Goal: Find specific page/section: Find specific page/section

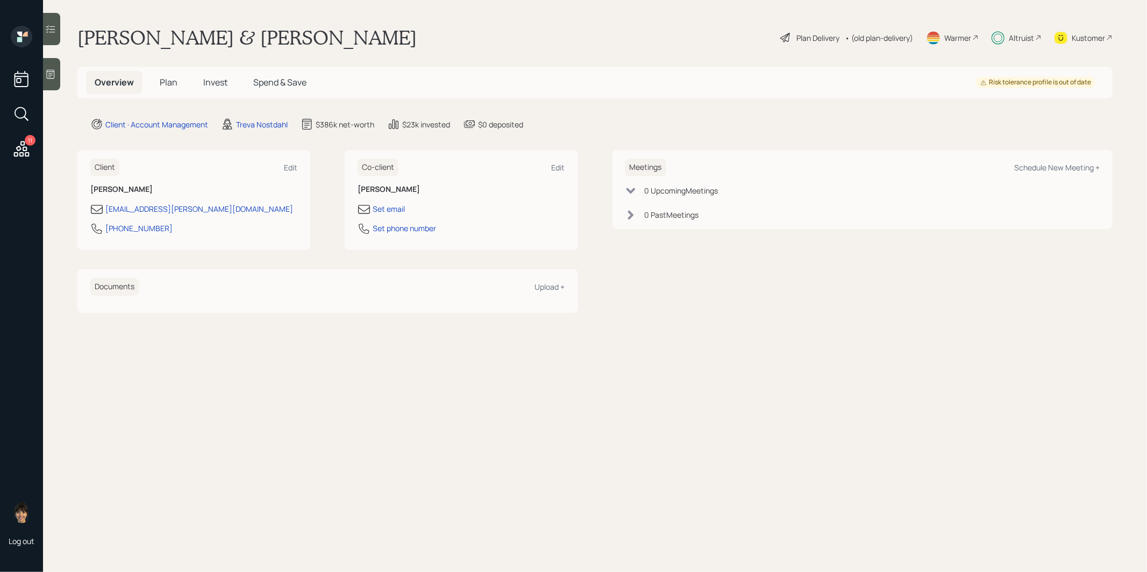
click at [163, 86] on span "Plan" at bounding box center [169, 82] width 18 height 12
